Goal: Task Accomplishment & Management: Use online tool/utility

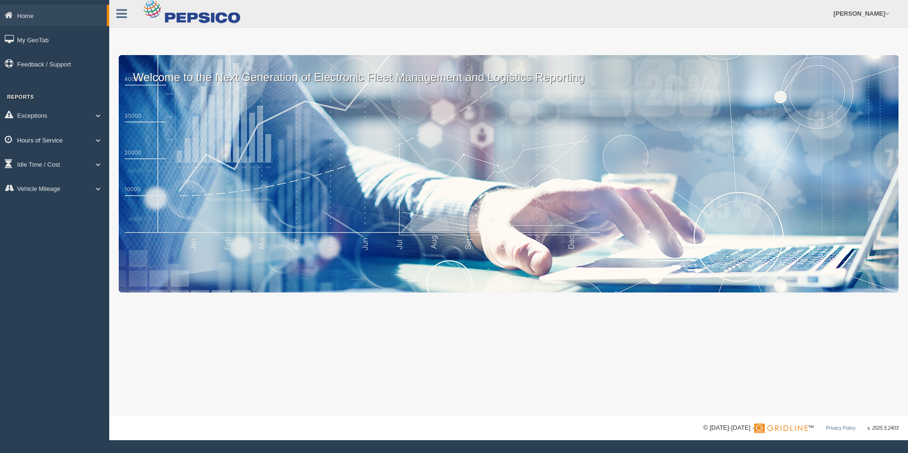
click at [96, 139] on span at bounding box center [98, 140] width 12 height 5
click at [62, 163] on link "HOS Explanation Reports" at bounding box center [62, 161] width 90 height 17
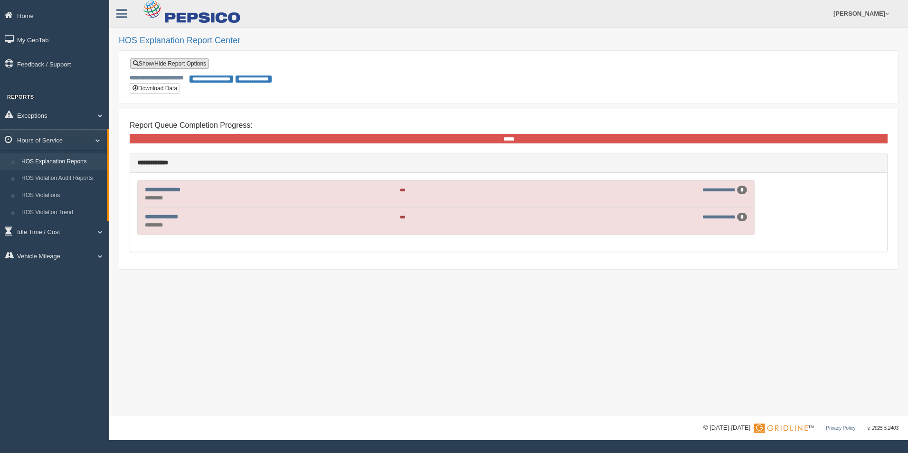
click at [171, 62] on link "Show/Hide Report Options" at bounding box center [169, 63] width 79 height 10
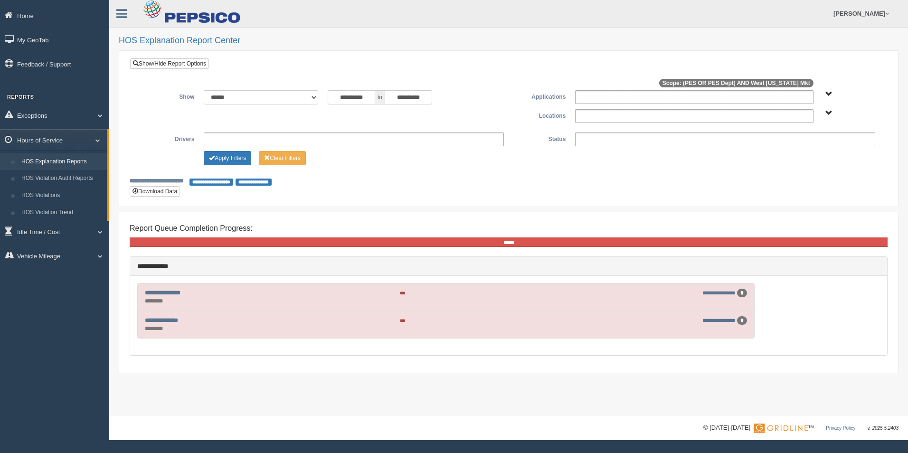
click at [235, 136] on ul at bounding box center [354, 140] width 300 height 14
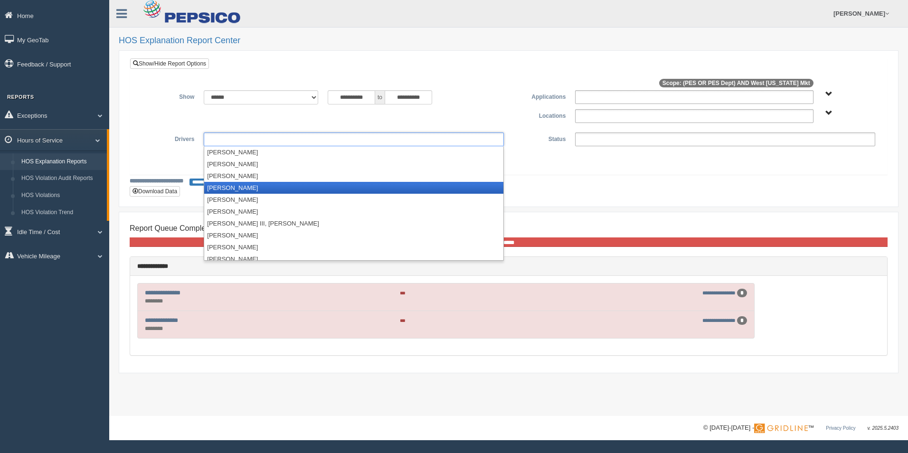
click at [240, 191] on li "[PERSON_NAME]" at bounding box center [353, 188] width 299 height 12
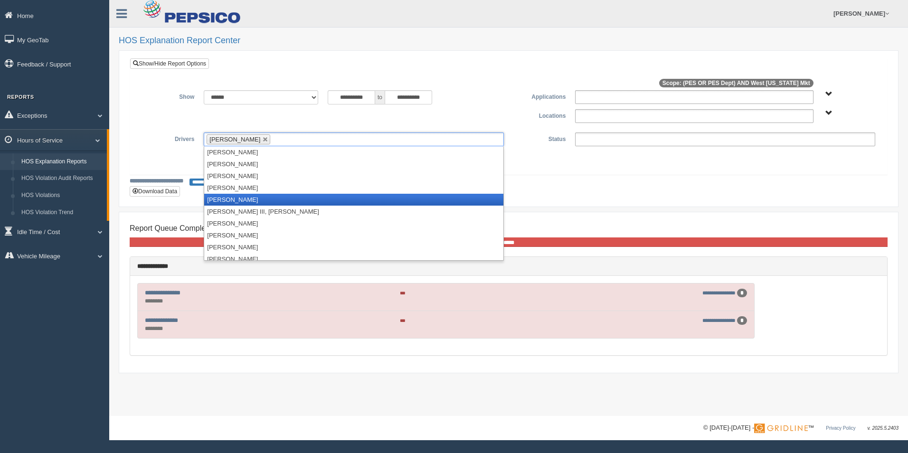
click at [234, 198] on li "[PERSON_NAME]" at bounding box center [353, 200] width 299 height 12
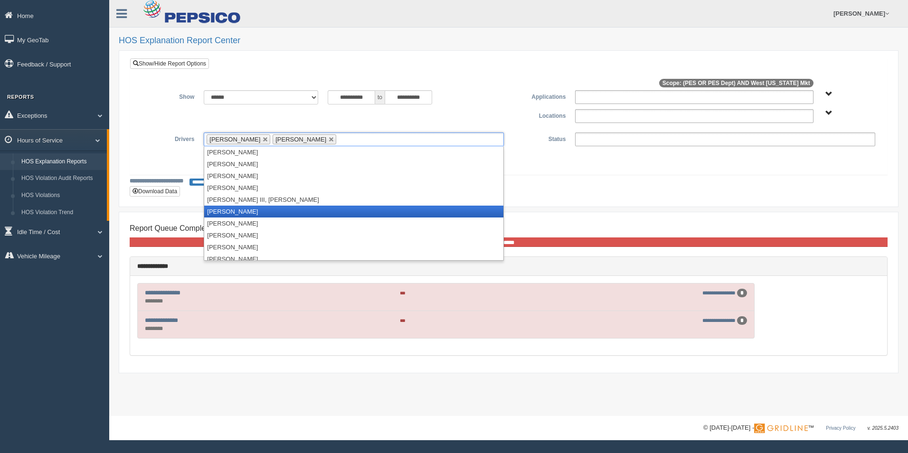
click at [235, 212] on li "[PERSON_NAME]" at bounding box center [353, 212] width 299 height 12
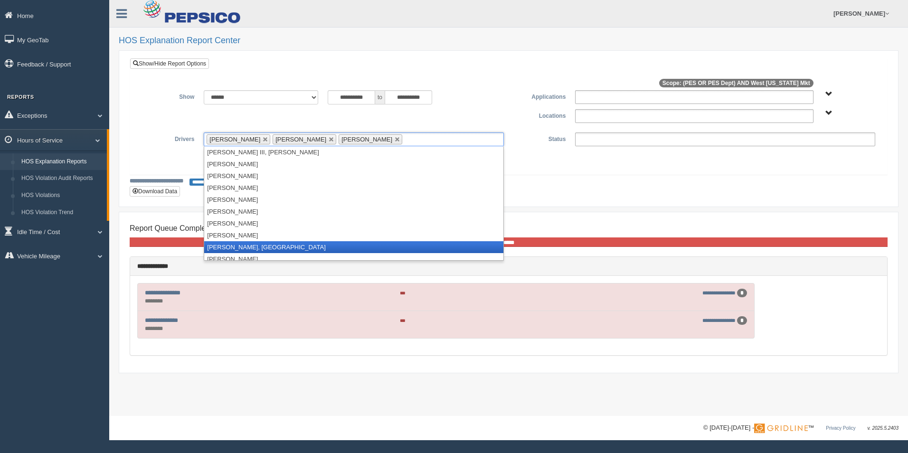
scroll to position [52, 0]
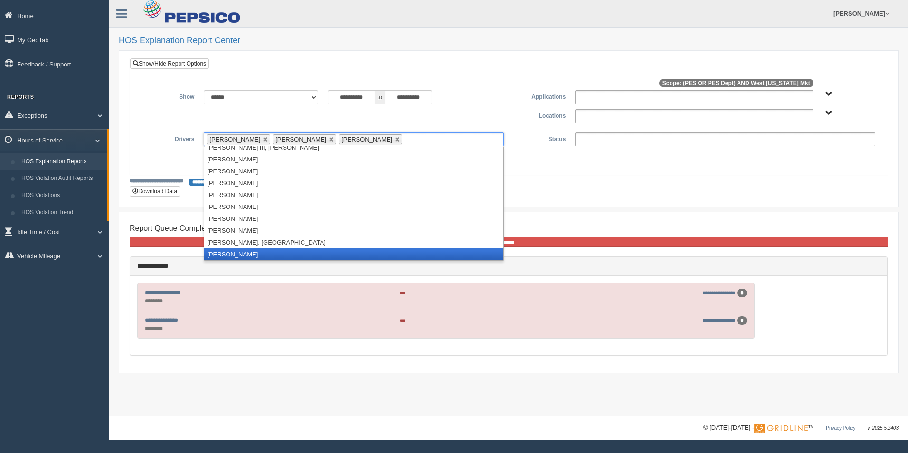
click at [241, 253] on li "[PERSON_NAME]" at bounding box center [353, 254] width 299 height 12
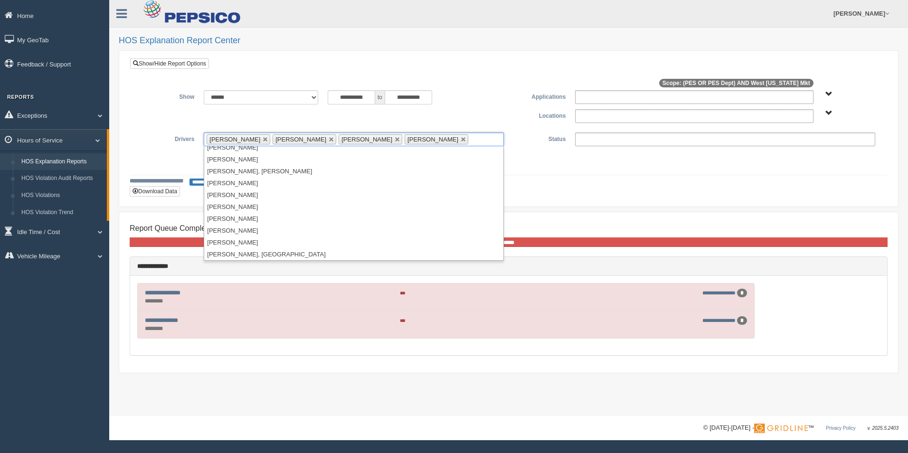
scroll to position [955, 0]
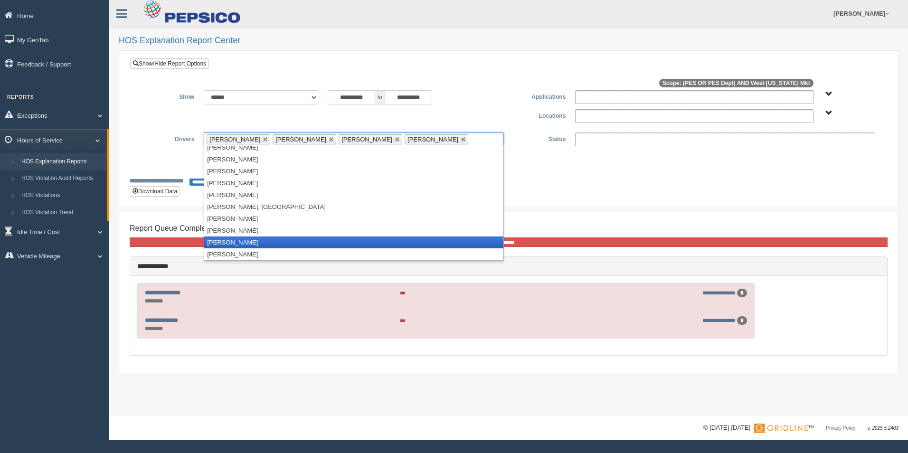
click at [236, 244] on li "[PERSON_NAME]" at bounding box center [353, 243] width 299 height 12
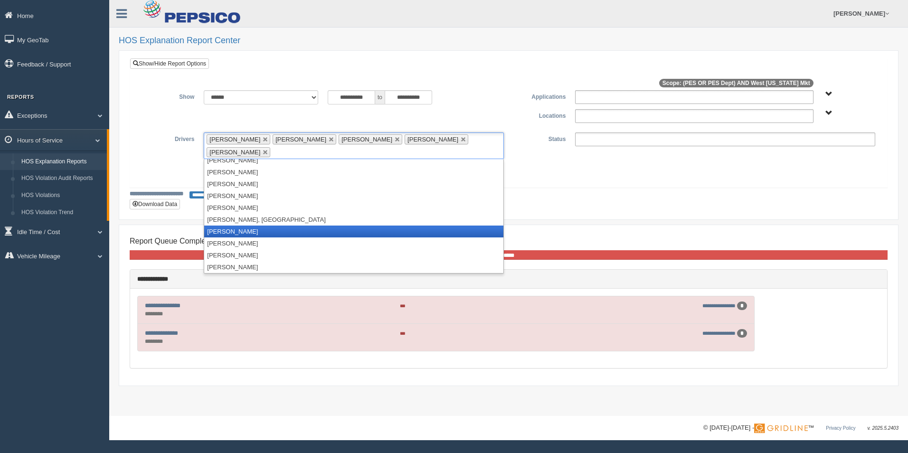
click at [238, 226] on li "[PERSON_NAME]" at bounding box center [353, 232] width 299 height 12
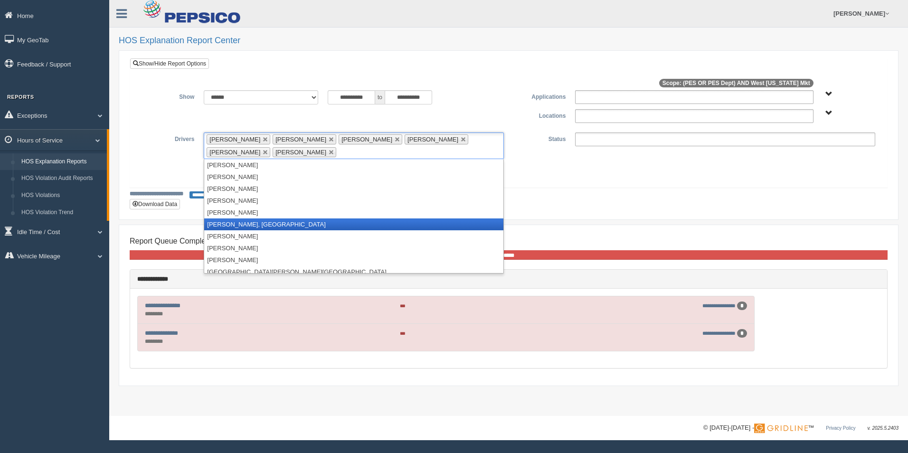
scroll to position [998, 0]
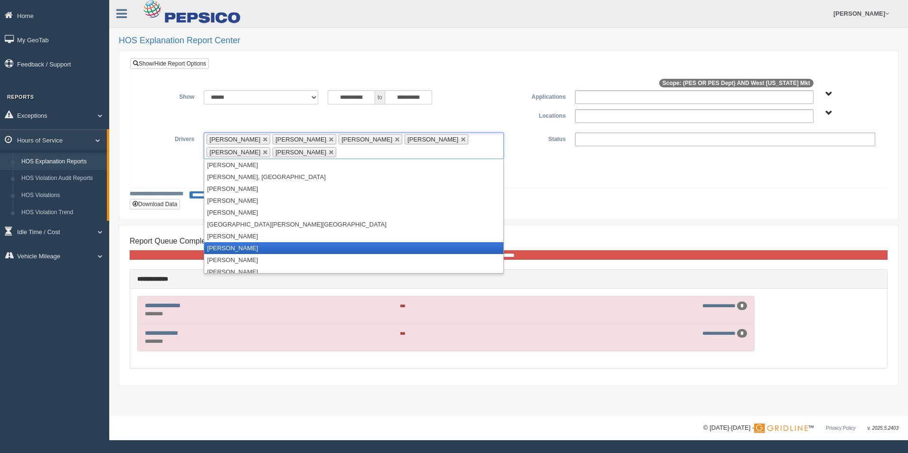
click at [241, 246] on li "[PERSON_NAME]" at bounding box center [353, 248] width 299 height 12
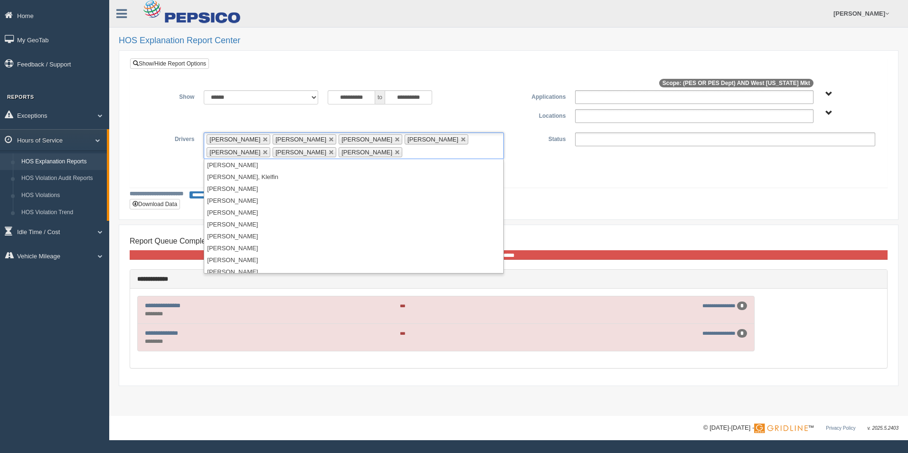
scroll to position [1121, 0]
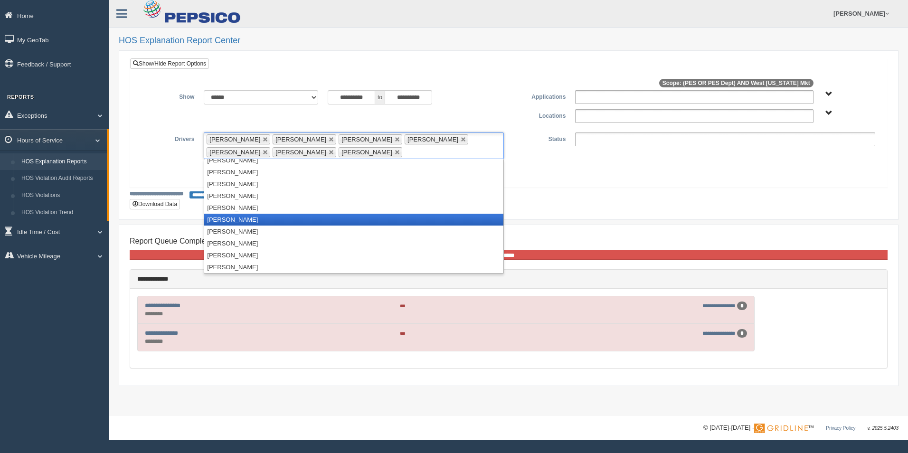
click at [257, 220] on li "[PERSON_NAME]" at bounding box center [353, 220] width 299 height 12
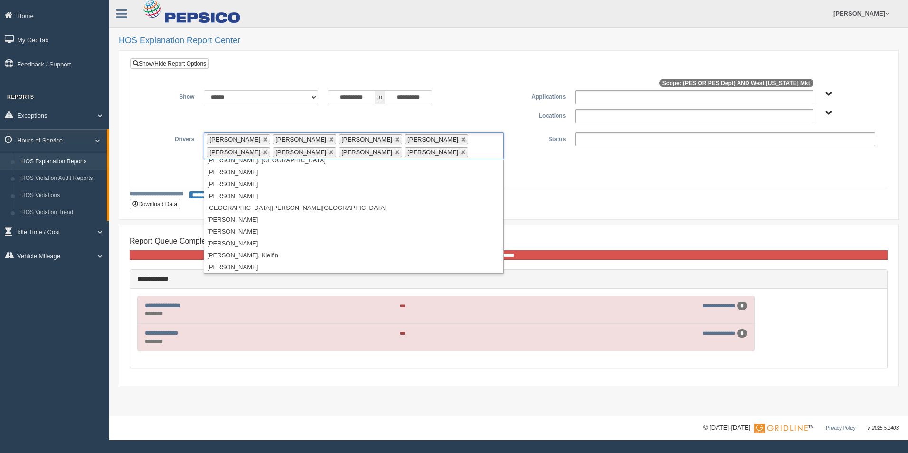
scroll to position [1062, 0]
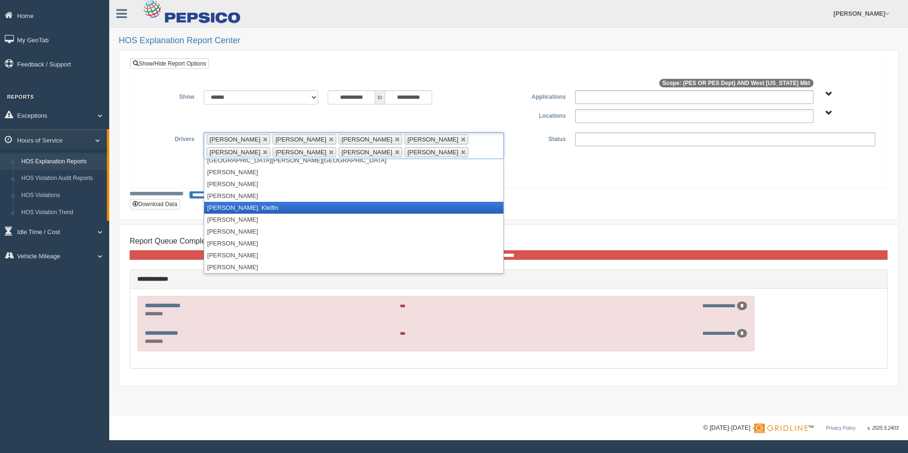
click at [248, 210] on li "[PERSON_NAME], Klelfin" at bounding box center [353, 208] width 299 height 12
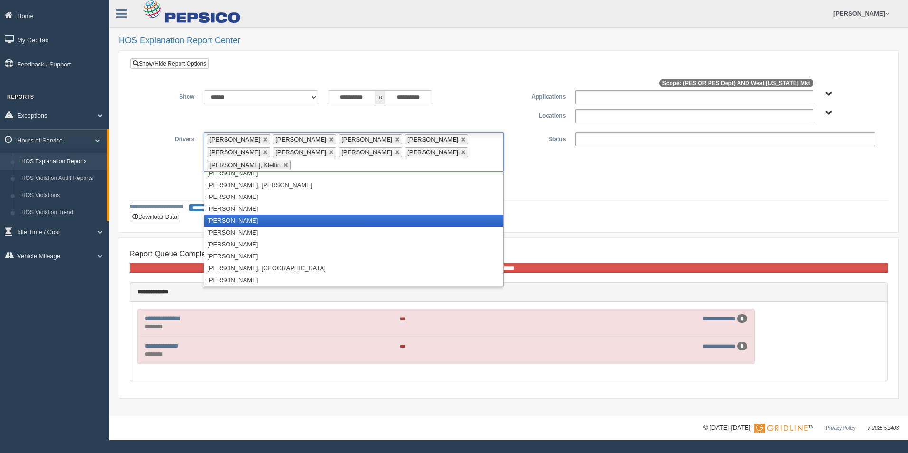
scroll to position [824, 0]
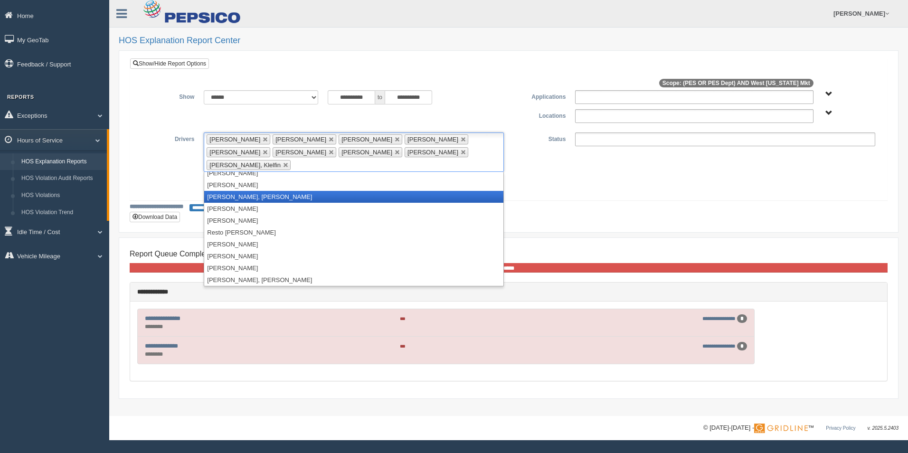
click at [271, 191] on li "[PERSON_NAME], [PERSON_NAME]" at bounding box center [353, 197] width 299 height 12
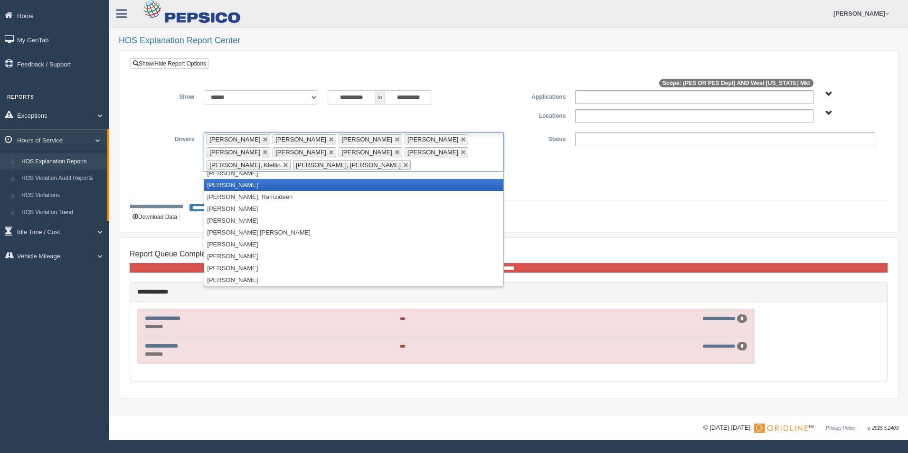
click at [257, 187] on li "[PERSON_NAME]" at bounding box center [353, 185] width 299 height 12
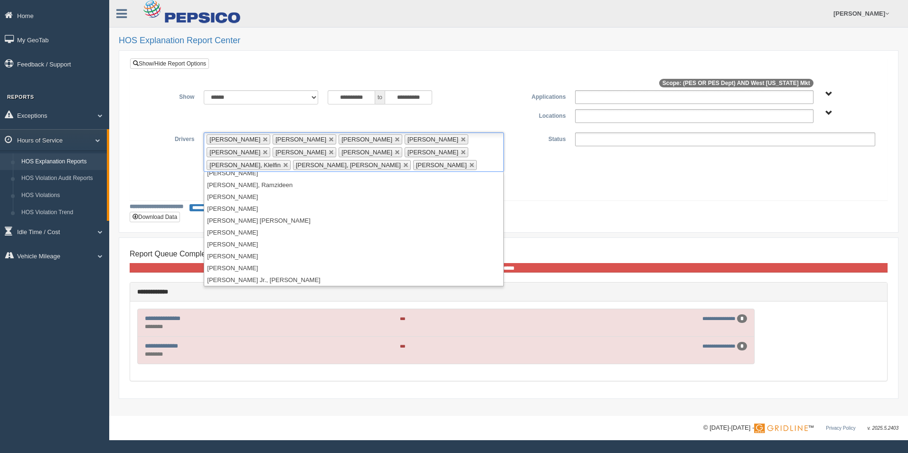
scroll to position [634, 0]
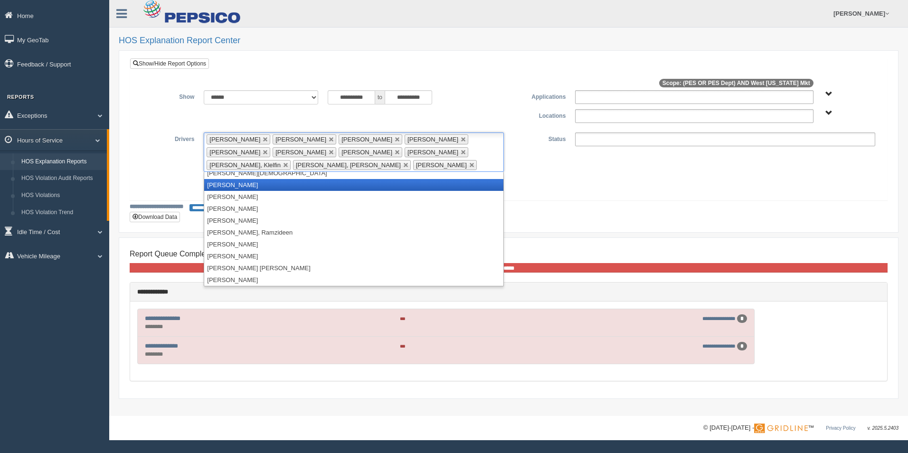
click at [265, 188] on li "[PERSON_NAME]" at bounding box center [353, 185] width 299 height 12
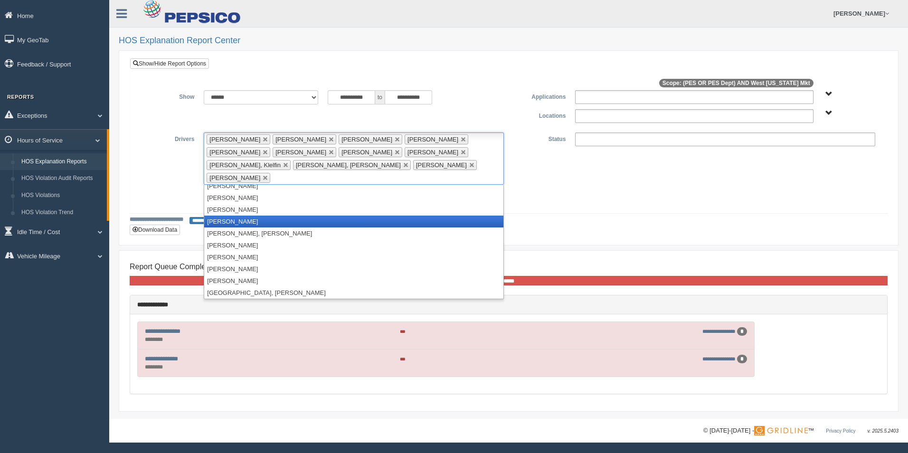
scroll to position [444, 0]
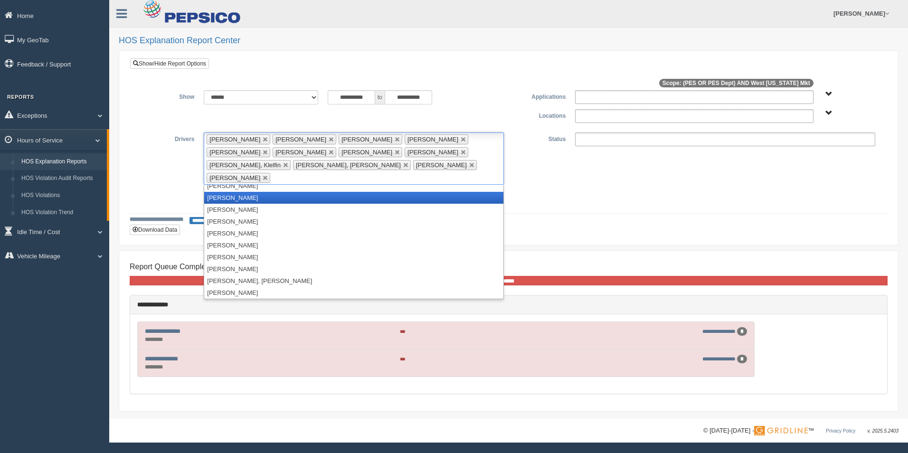
click at [245, 192] on li "[PERSON_NAME]" at bounding box center [353, 198] width 299 height 12
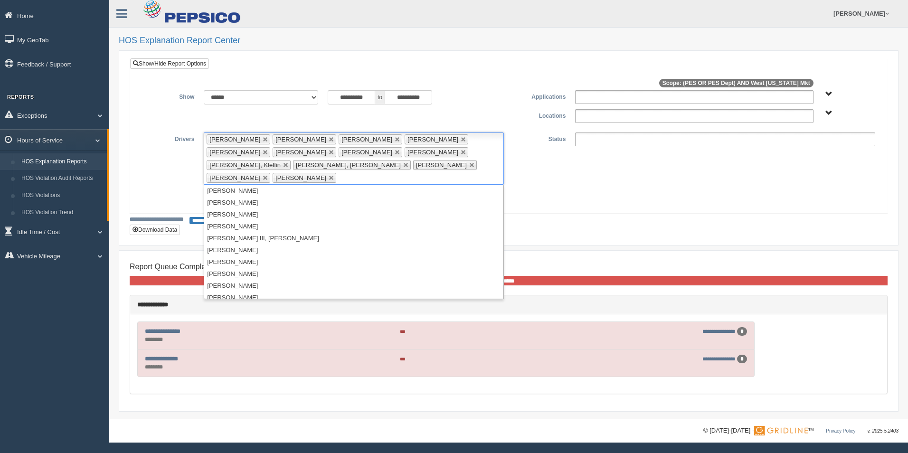
click at [622, 142] on ul at bounding box center [725, 140] width 300 height 14
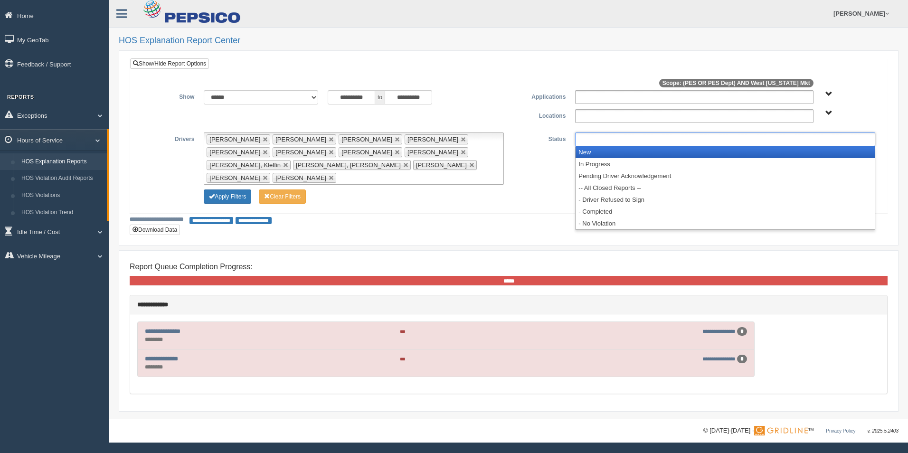
click at [608, 149] on li "New" at bounding box center [725, 152] width 299 height 12
click at [608, 149] on li "In Progress" at bounding box center [725, 152] width 299 height 12
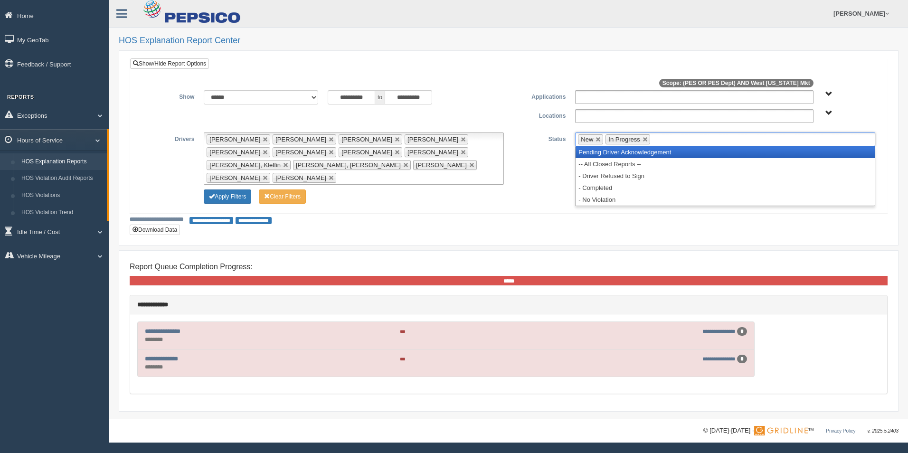
click at [608, 149] on li "Pending Driver Acknowledgement" at bounding box center [725, 152] width 299 height 12
click at [608, 149] on li "-- All Closed Reports --" at bounding box center [725, 152] width 299 height 12
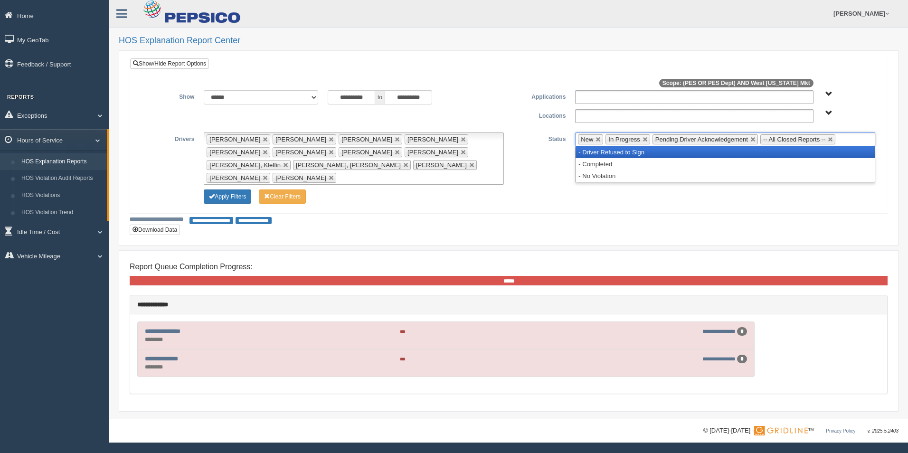
click at [608, 149] on li "- Driver Refused to Sign" at bounding box center [725, 152] width 299 height 12
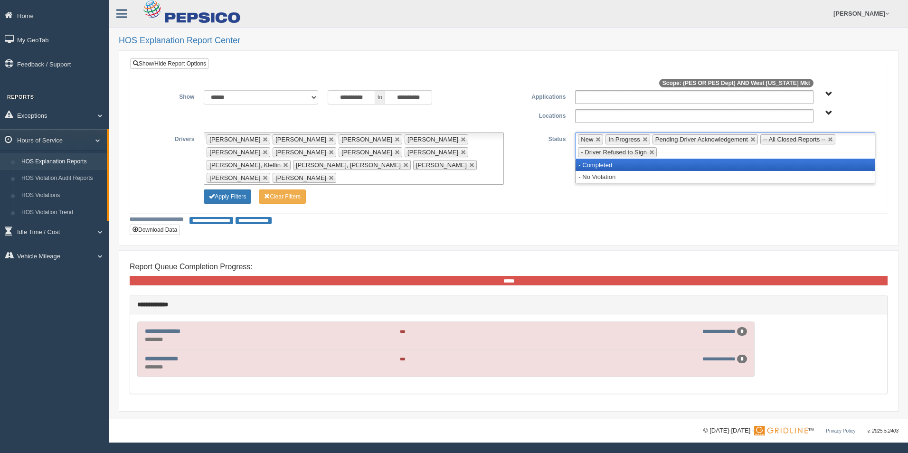
click at [603, 163] on li "- Completed" at bounding box center [725, 165] width 299 height 12
click at [603, 163] on li "- No Violation" at bounding box center [725, 165] width 299 height 12
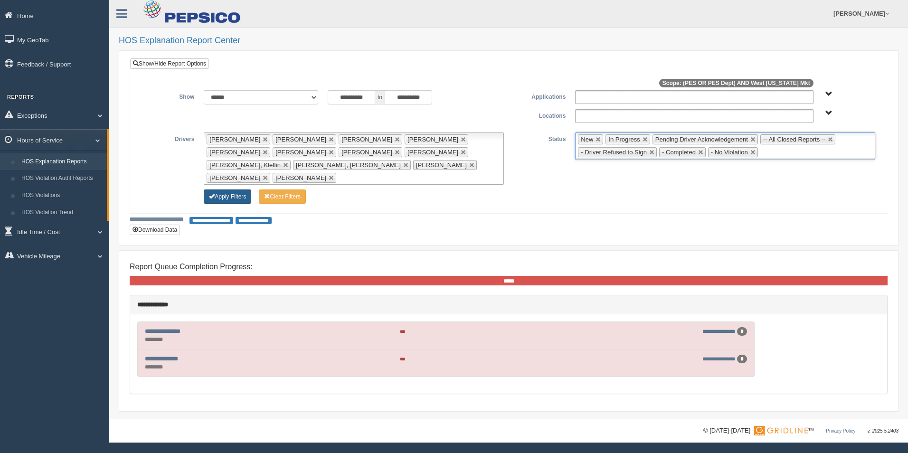
click at [237, 190] on button "Apply Filters" at bounding box center [228, 197] width 48 height 14
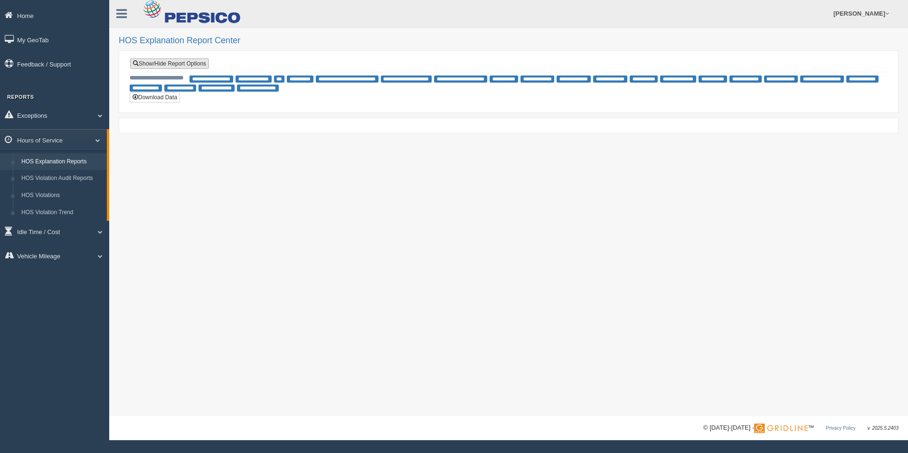
click at [161, 64] on link "Show/Hide Report Options" at bounding box center [169, 63] width 79 height 10
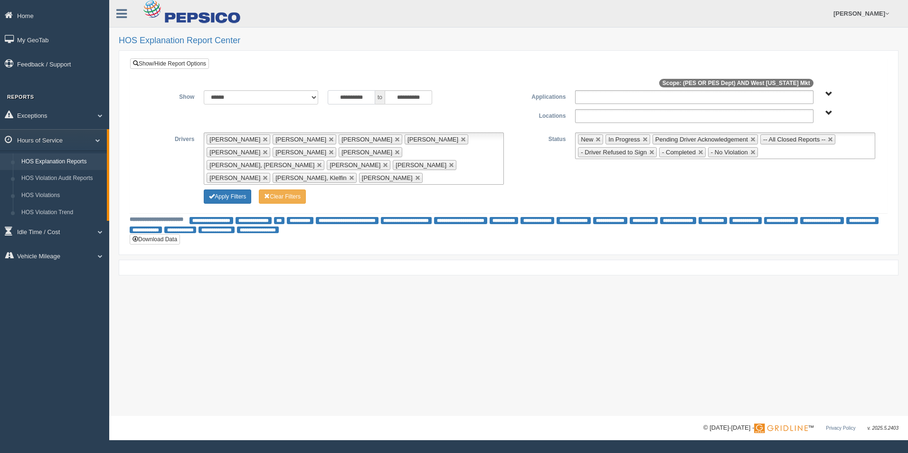
click at [370, 101] on input "**********" at bounding box center [352, 97] width 48 height 14
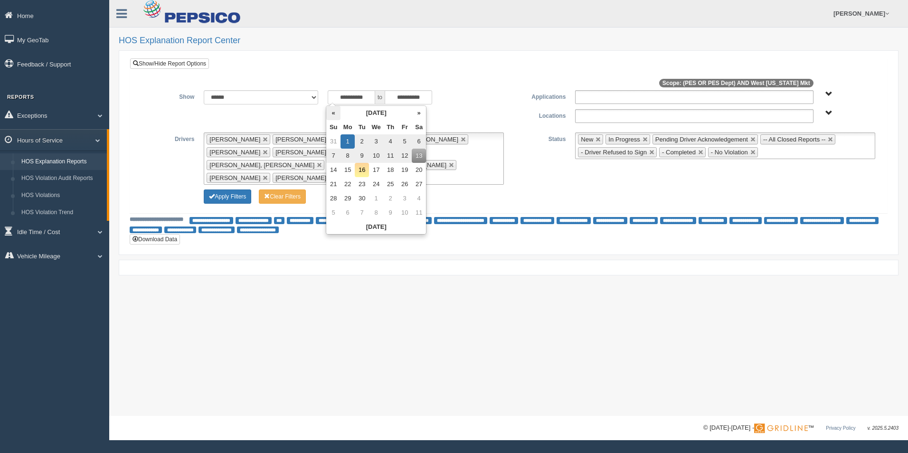
click at [335, 111] on th "«" at bounding box center [333, 113] width 14 height 14
click at [335, 113] on th "«" at bounding box center [335, 113] width 14 height 14
click at [338, 113] on th "«" at bounding box center [335, 113] width 14 height 14
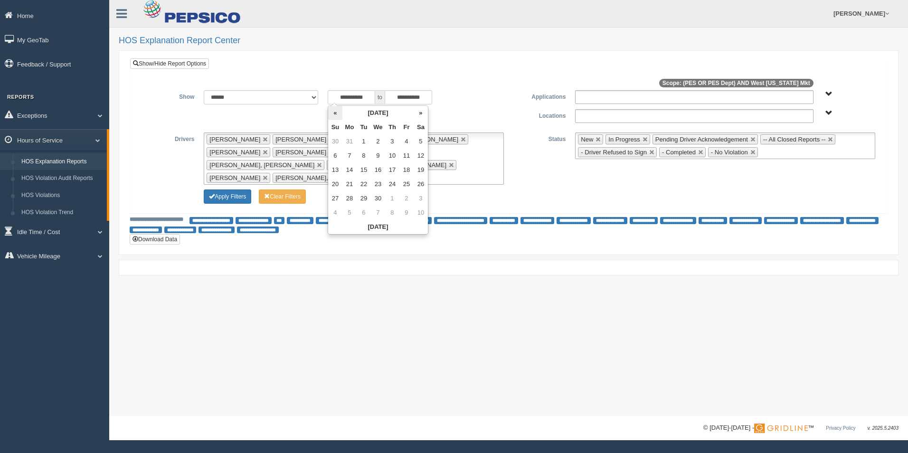
click at [339, 113] on th "«" at bounding box center [335, 113] width 14 height 14
click at [336, 168] on td "9" at bounding box center [335, 170] width 14 height 14
type input "**********"
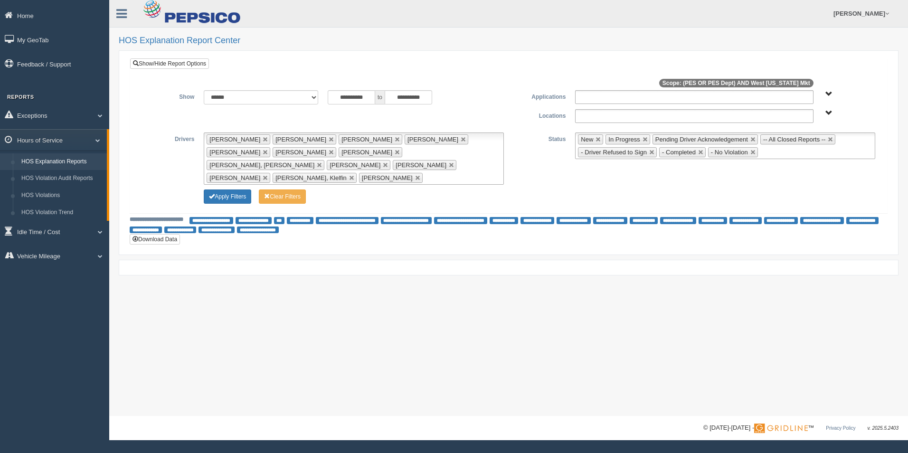
click at [522, 190] on div "Apply Filters Clear Filters" at bounding box center [508, 195] width 743 height 11
click at [229, 190] on button "Apply Filters" at bounding box center [228, 197] width 48 height 14
